Goal: Task Accomplishment & Management: Manage account settings

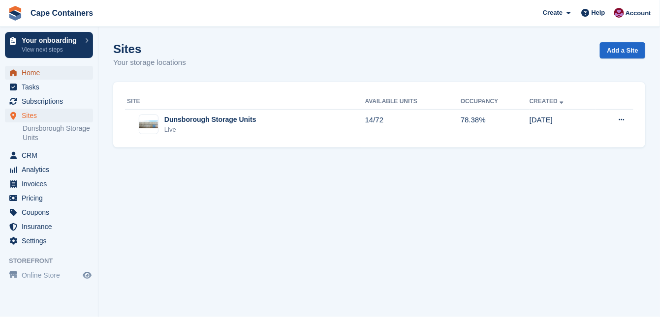
click at [38, 74] on span "Home" at bounding box center [51, 73] width 59 height 14
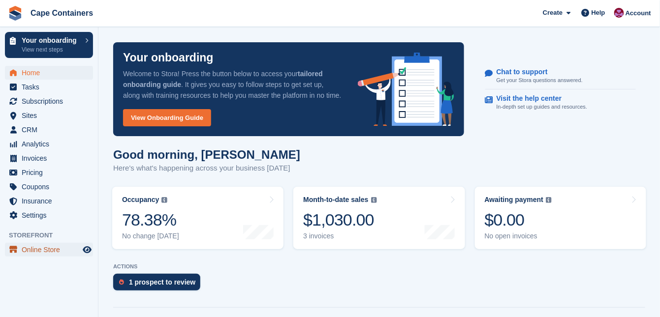
click at [34, 249] on span "Online Store" at bounding box center [51, 250] width 59 height 14
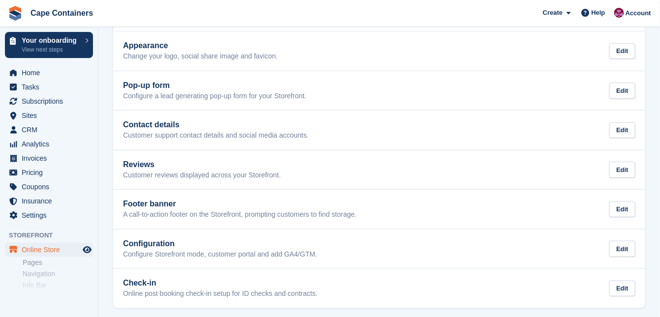
scroll to position [175, 0]
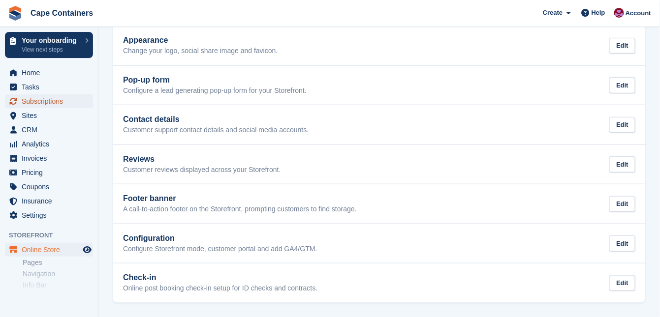
click at [43, 102] on span "Subscriptions" at bounding box center [51, 101] width 59 height 14
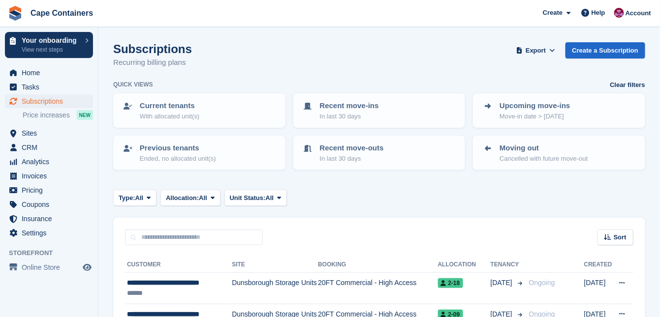
scroll to position [79, 0]
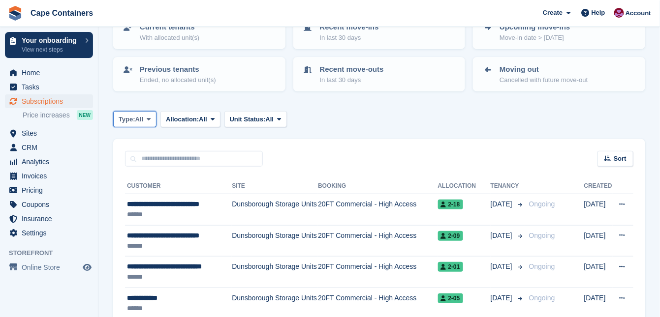
click at [143, 119] on span "All" at bounding box center [139, 120] width 8 height 10
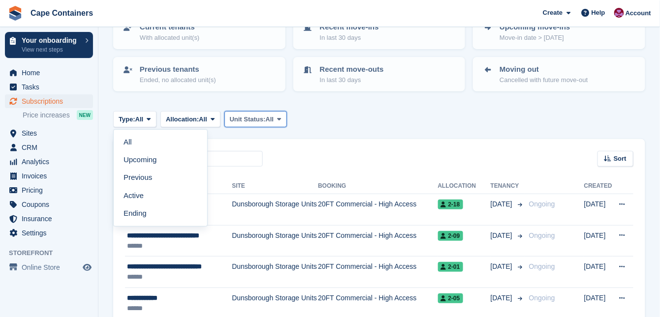
click at [264, 118] on span "Unit Status:" at bounding box center [248, 120] width 36 height 10
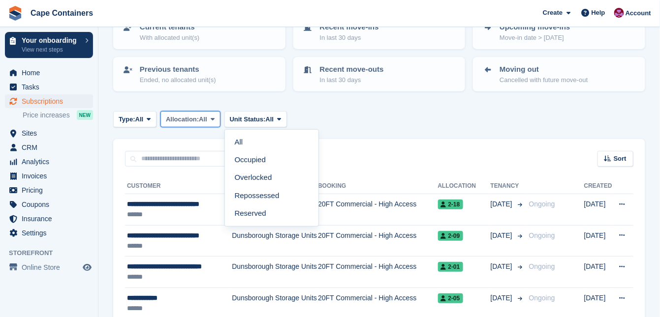
click at [188, 118] on span "Allocation:" at bounding box center [182, 120] width 33 height 10
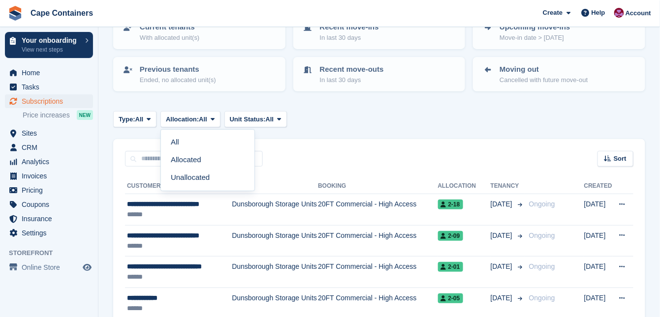
click at [334, 114] on div "Type: All All Upcoming Previous Active Ending Allocation: All All Allocated Una…" at bounding box center [379, 119] width 532 height 16
click at [35, 134] on span "Sites" at bounding box center [51, 133] width 59 height 14
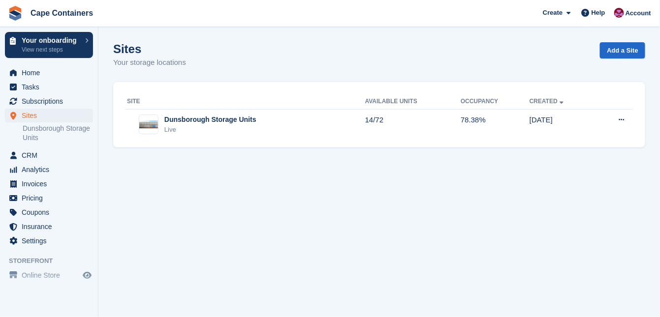
click at [207, 121] on div "Dunsborough Storage Units" at bounding box center [210, 120] width 92 height 10
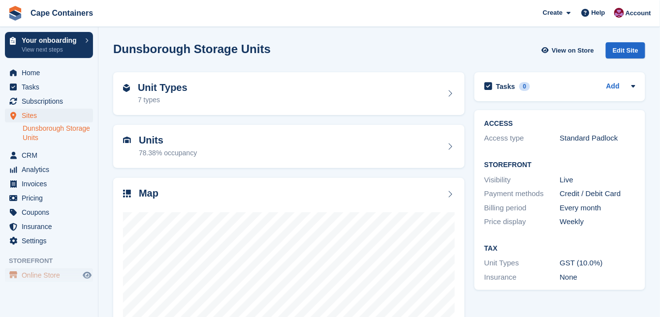
click at [35, 276] on span "Online Store" at bounding box center [51, 276] width 59 height 14
click at [165, 89] on h2 "Unit Types" at bounding box center [163, 87] width 50 height 11
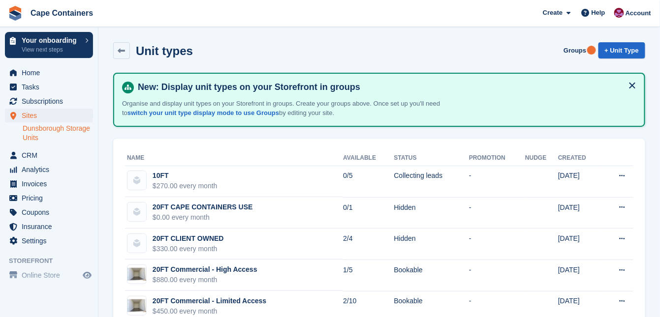
click at [620, 239] on icon at bounding box center [621, 239] width 5 height 6
click at [582, 271] on p "View on Store" at bounding box center [584, 271] width 86 height 13
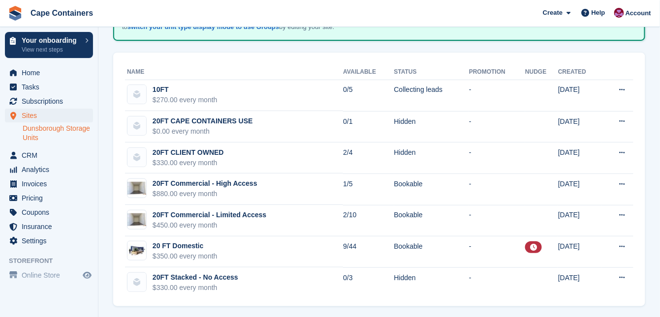
scroll to position [88, 0]
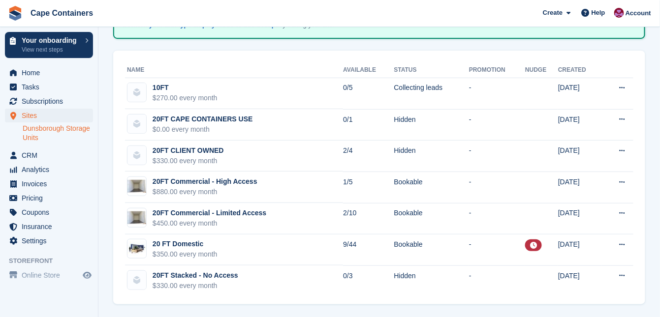
click at [394, 148] on td "Hidden" at bounding box center [431, 156] width 75 height 31
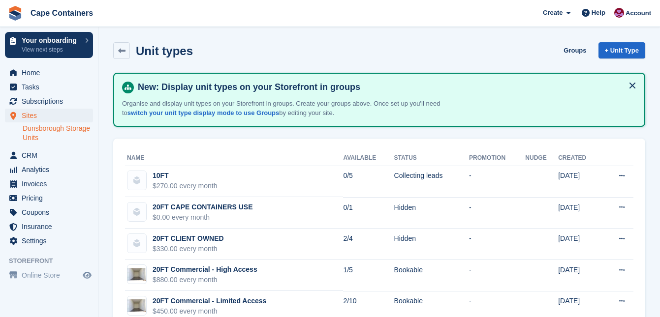
scroll to position [88, 0]
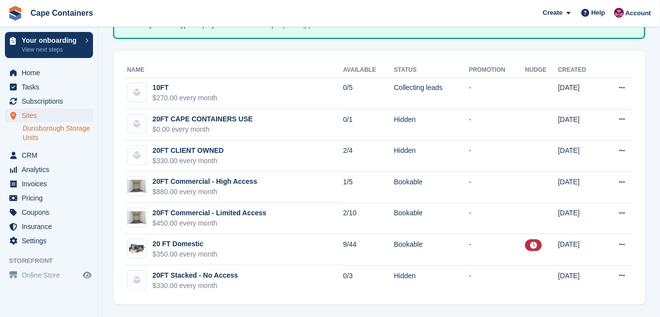
click at [621, 148] on icon at bounding box center [621, 151] width 5 height 6
click at [583, 182] on p "View on Store" at bounding box center [584, 183] width 86 height 13
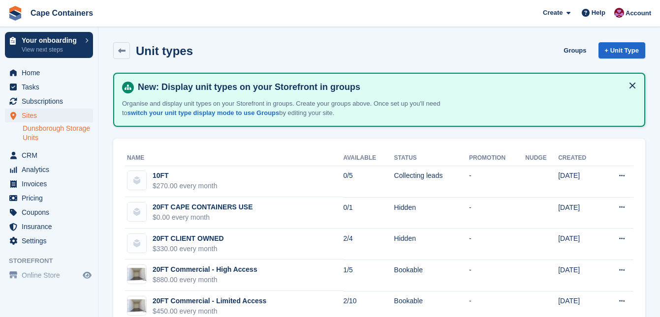
scroll to position [88, 0]
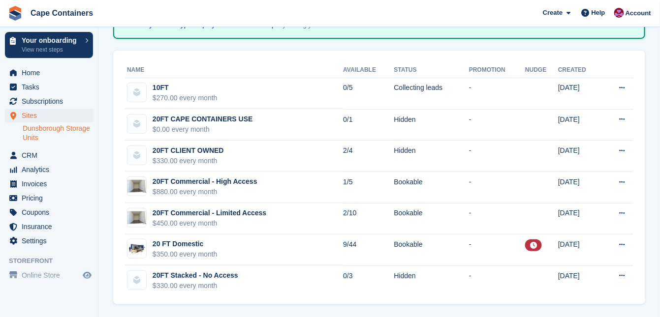
click at [394, 150] on td "Hidden" at bounding box center [431, 156] width 75 height 31
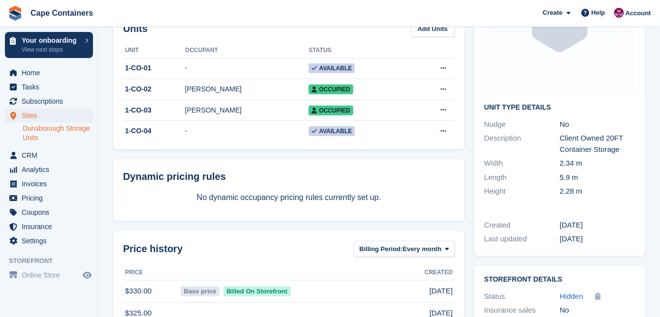
scroll to position [177, 0]
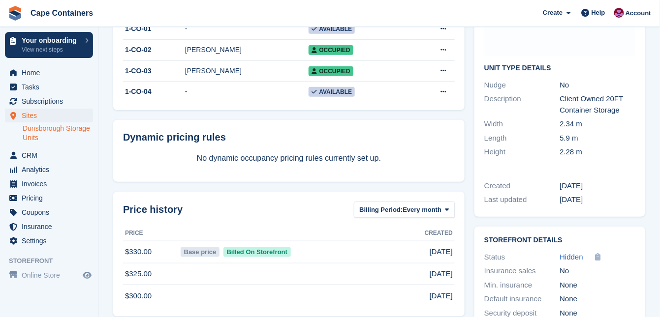
click at [576, 255] on span "Hidden" at bounding box center [572, 257] width 24 height 8
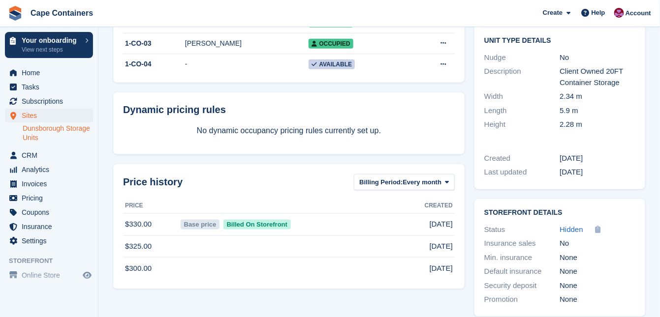
scroll to position [216, 0]
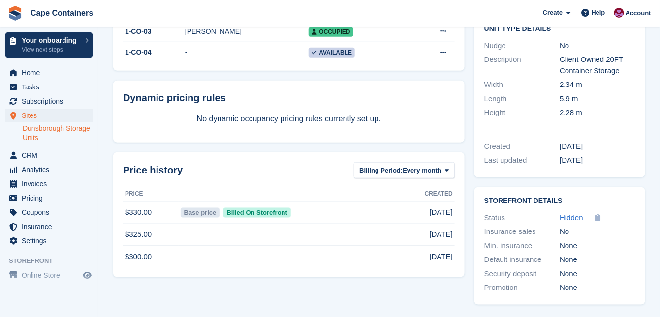
click at [598, 217] on icon at bounding box center [597, 217] width 5 height 7
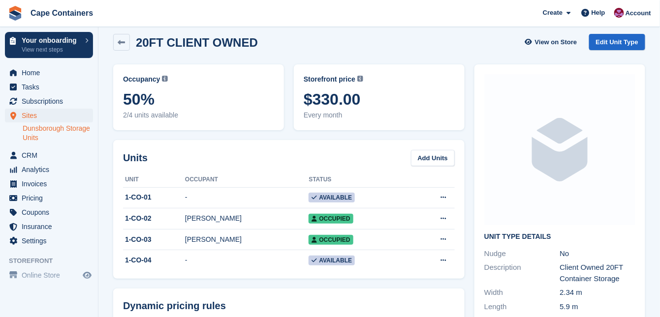
scroll to position [0, 0]
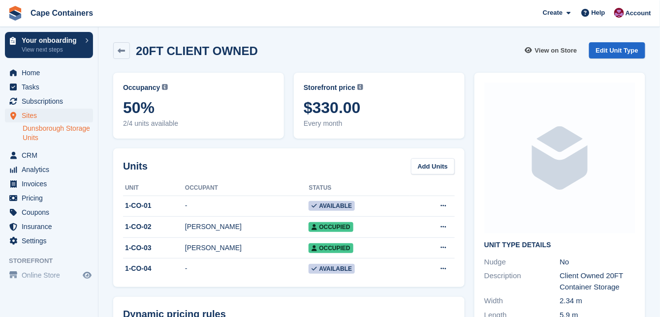
click at [551, 50] on span "View on Store" at bounding box center [556, 51] width 42 height 10
click at [611, 49] on link "Edit Unit Type" at bounding box center [617, 50] width 56 height 16
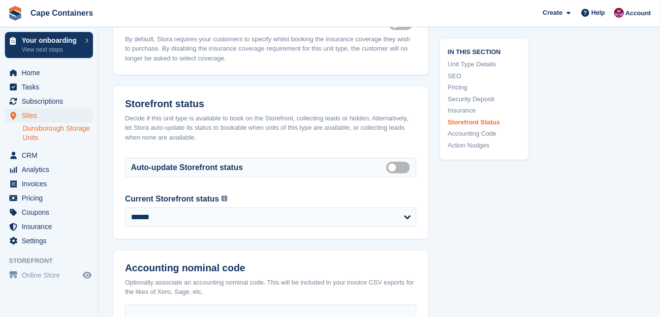
scroll to position [1220, 0]
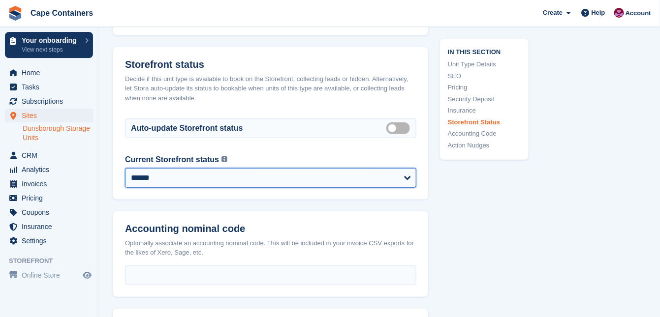
click at [406, 168] on select "**********" at bounding box center [270, 178] width 291 height 20
select select "********"
click at [125, 168] on select "**********" at bounding box center [270, 178] width 291 height 20
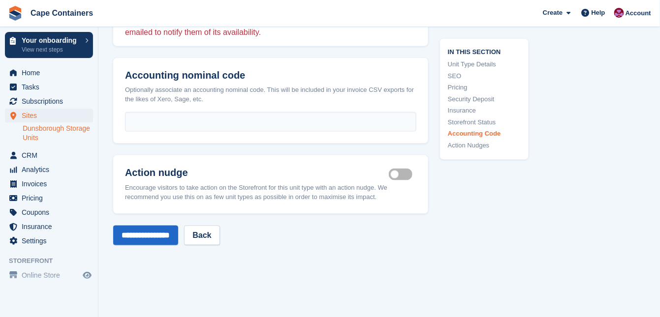
scroll to position [1417, 0]
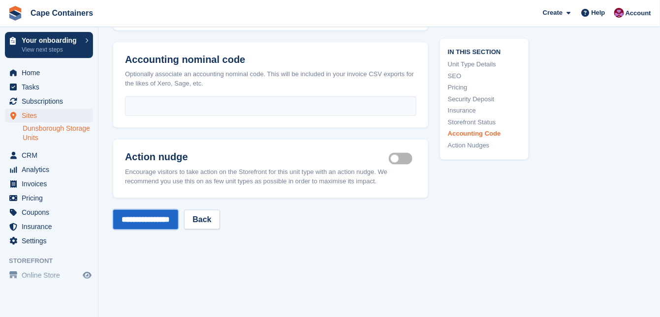
click at [161, 210] on input "**********" at bounding box center [145, 220] width 65 height 20
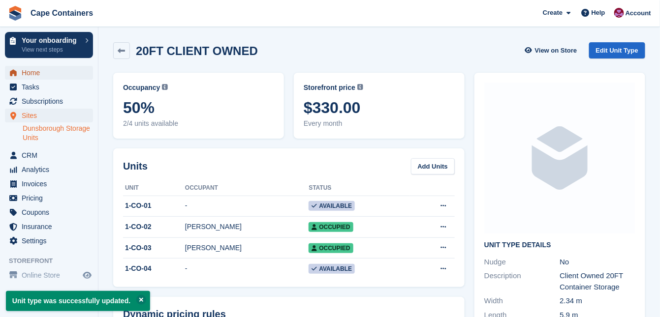
click at [40, 72] on span "Home" at bounding box center [51, 73] width 59 height 14
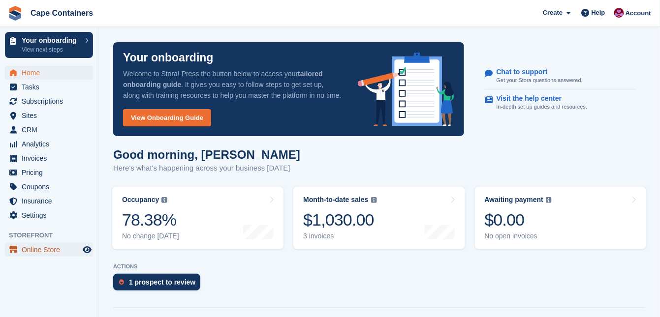
click at [39, 251] on span "Online Store" at bounding box center [51, 250] width 59 height 14
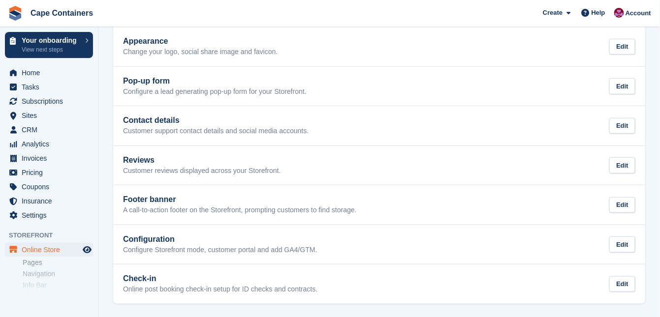
scroll to position [175, 0]
click at [48, 248] on span "Online Store" at bounding box center [51, 250] width 59 height 14
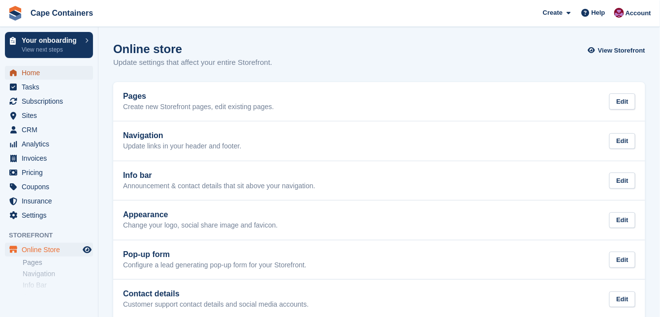
click at [37, 75] on span "Home" at bounding box center [51, 73] width 59 height 14
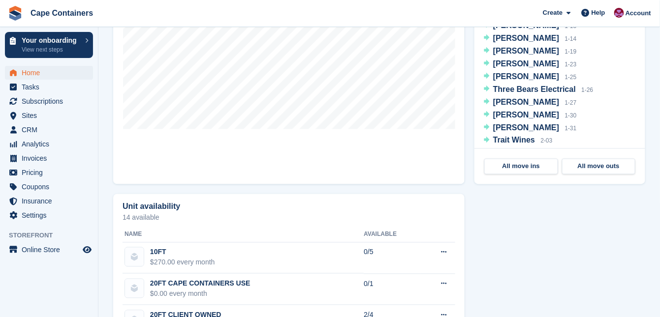
scroll to position [311, 0]
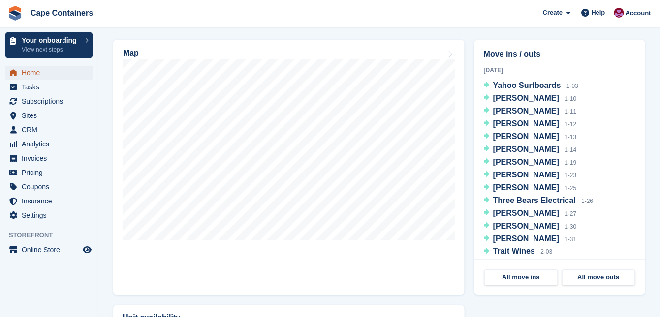
click at [49, 74] on span "Home" at bounding box center [51, 73] width 59 height 14
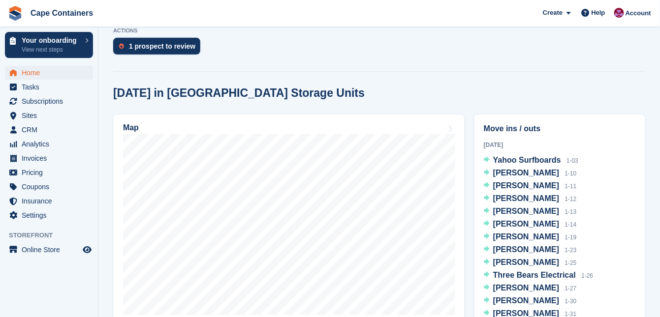
scroll to position [275, 0]
